Goal: Information Seeking & Learning: Learn about a topic

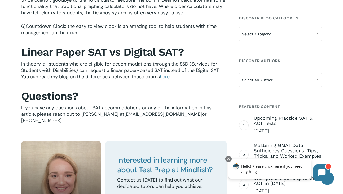
scroll to position [661, 0]
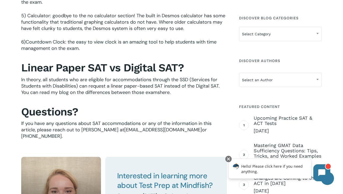
click at [166, 91] on link "here" at bounding box center [165, 92] width 10 height 6
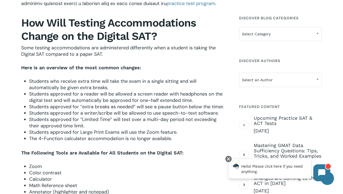
scroll to position [622, 0]
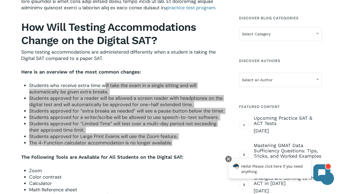
drag, startPoint x: 177, startPoint y: 144, endPoint x: 105, endPoint y: 81, distance: 95.4
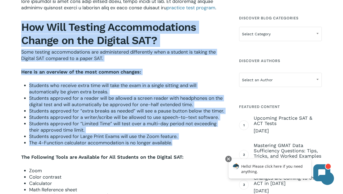
drag, startPoint x: 23, startPoint y: 29, endPoint x: 187, endPoint y: 145, distance: 200.9
copy div "How Will Testing Accommodations Change on the Digital SAT? Some testing accommo…"
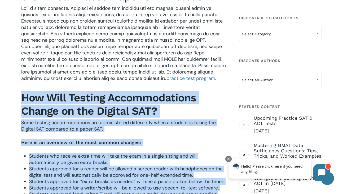
scroll to position [539, 0]
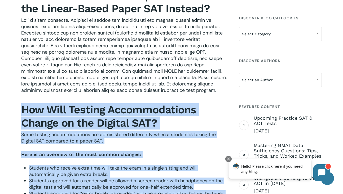
click at [167, 92] on span "practice test program" at bounding box center [191, 90] width 49 height 6
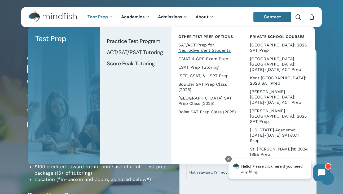
click at [201, 47] on span "SAT/ACT Prep for Neurodivergent Students" at bounding box center [205, 47] width 52 height 10
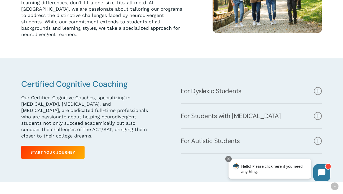
scroll to position [195, 0]
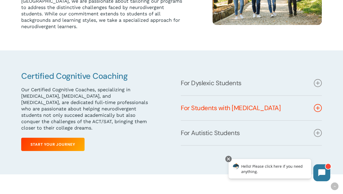
click at [206, 106] on link "For Students with ADHD" at bounding box center [251, 108] width 141 height 24
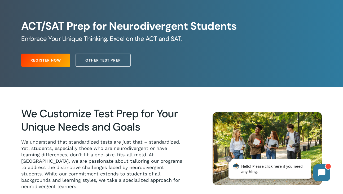
scroll to position [52, 0]
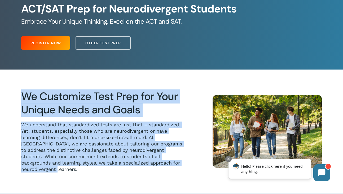
drag, startPoint x: 21, startPoint y: 98, endPoint x: 182, endPoint y: 165, distance: 174.0
click at [182, 165] on div "We Customize Test Prep for Your Unique Needs and Goals We understand that stand…" at bounding box center [102, 131] width 165 height 83
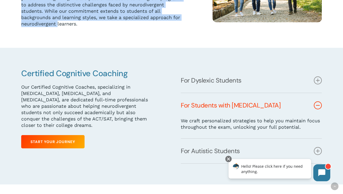
scroll to position [233, 0]
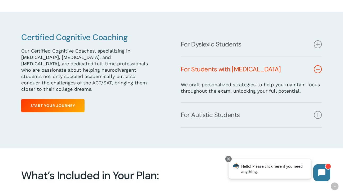
click at [151, 76] on div "Certified Cognitive Coaching Our Certified Cognitive Coaches, specializing in D…" at bounding box center [86, 73] width 132 height 83
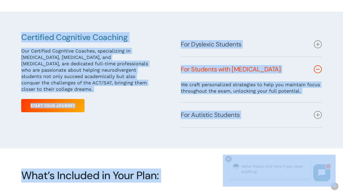
click at [157, 95] on div "Certified Cognitive Coaching Our Certified Cognitive Coaches, specializing in D…" at bounding box center [91, 80] width 141 height 96
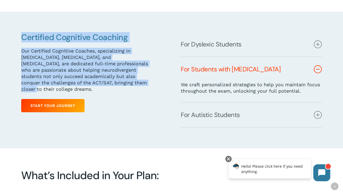
drag, startPoint x: 22, startPoint y: 29, endPoint x: 151, endPoint y: 78, distance: 138.3
click at [151, 78] on div "Certified Cognitive Coaching Our Certified Cognitive Coaches, specializing in D…" at bounding box center [86, 73] width 132 height 83
copy div "Certified Cognitive Coaching Our Certified Cognitive Coaches, specializing in D…"
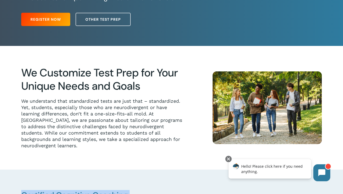
scroll to position [78, 0]
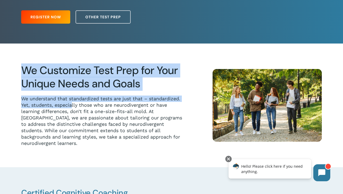
drag, startPoint x: 185, startPoint y: 140, endPoint x: 71, endPoint y: 106, distance: 119.5
click at [71, 106] on div "We Customize Test Prep for Your Unique Needs and Goals We understand that stand…" at bounding box center [171, 106] width 301 height 124
click at [33, 76] on h2 "We Customize Test Prep for Your Unique Needs and Goals" at bounding box center [101, 77] width 161 height 26
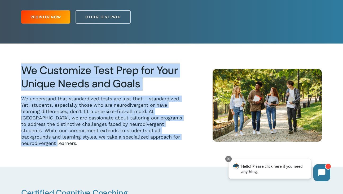
drag, startPoint x: 25, startPoint y: 71, endPoint x: 185, endPoint y: 139, distance: 174.0
click at [185, 139] on div "We Customize Test Prep for Your Unique Needs and Goals We understand that stand…" at bounding box center [107, 105] width 173 height 83
copy div "We Customize Test Prep for Your Unique Needs and Goals We understand that stand…"
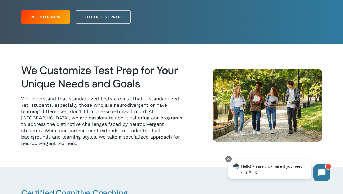
click at [195, 144] on div at bounding box center [171, 106] width 343 height 124
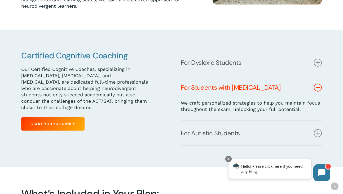
scroll to position [215, 0]
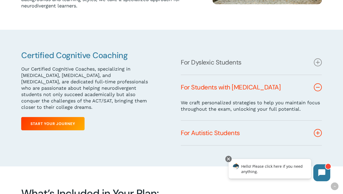
click at [205, 130] on link "For Autistic Students" at bounding box center [251, 133] width 141 height 24
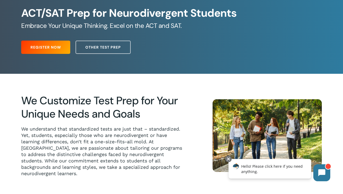
scroll to position [0, 0]
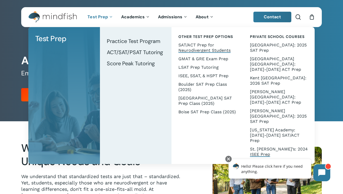
click at [284, 147] on span "St. [PERSON_NAME]’s: 2024 ISEE Prep" at bounding box center [279, 152] width 58 height 10
